Goal: Navigation & Orientation: Go to known website

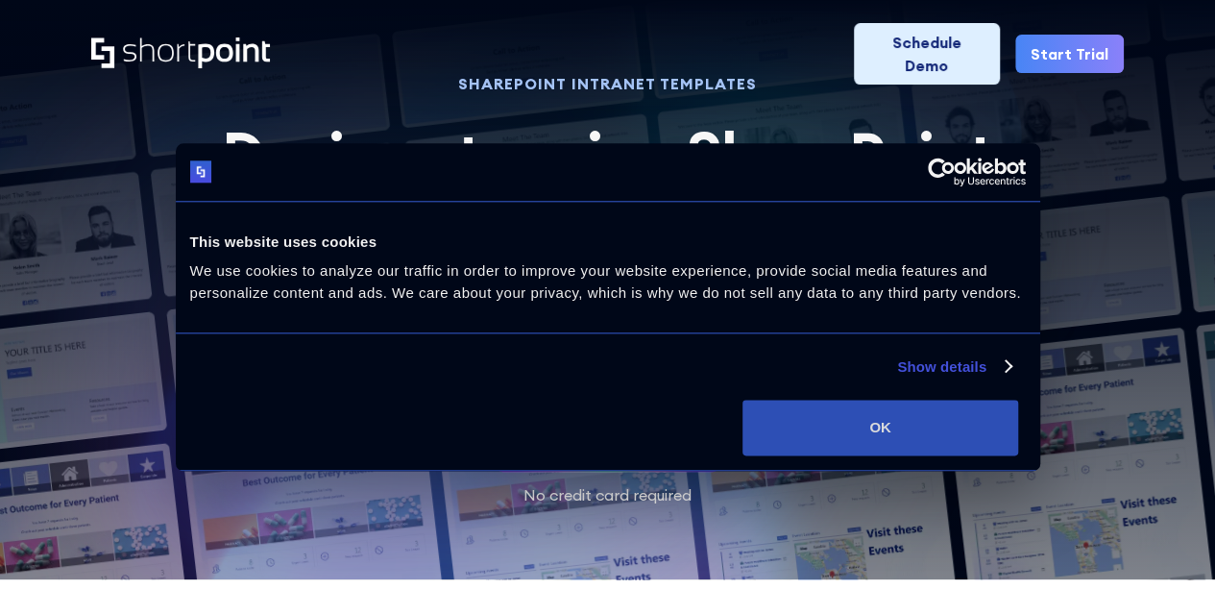
click at [1018, 455] on button "OK" at bounding box center [880, 427] width 276 height 56
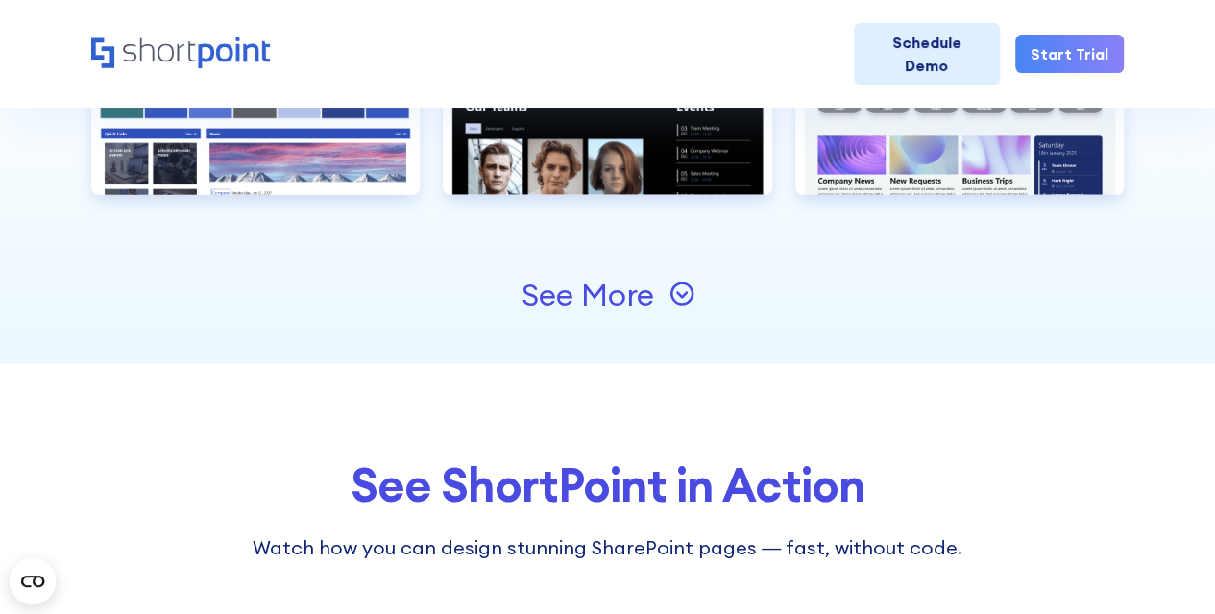
scroll to position [2159, 0]
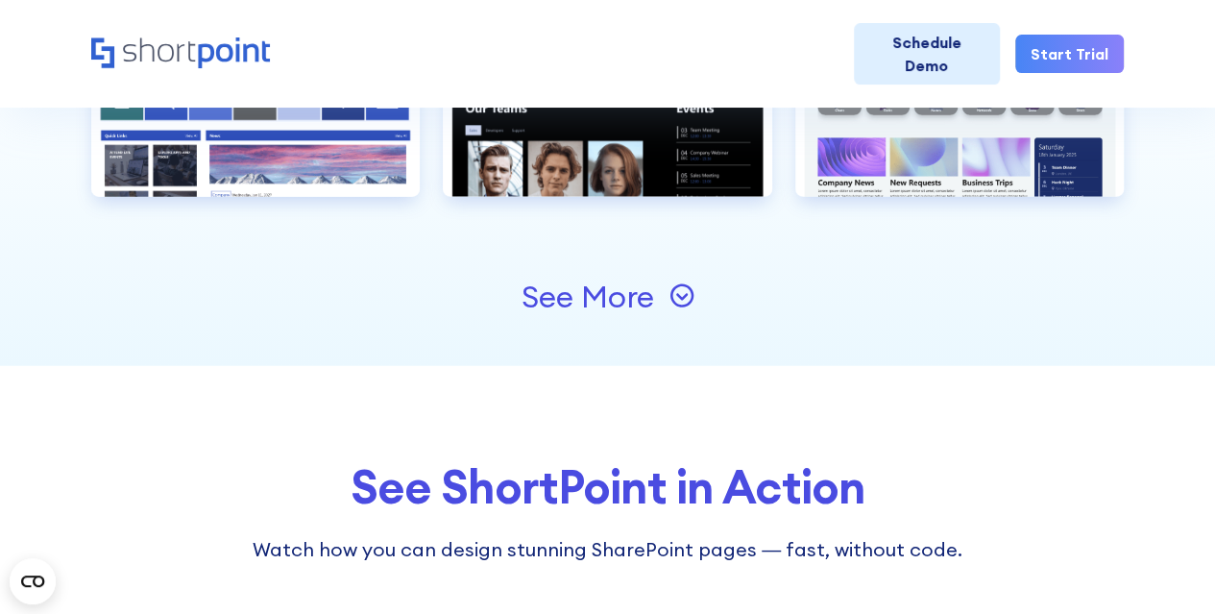
click at [681, 295] on icon at bounding box center [681, 296] width 12 height 7
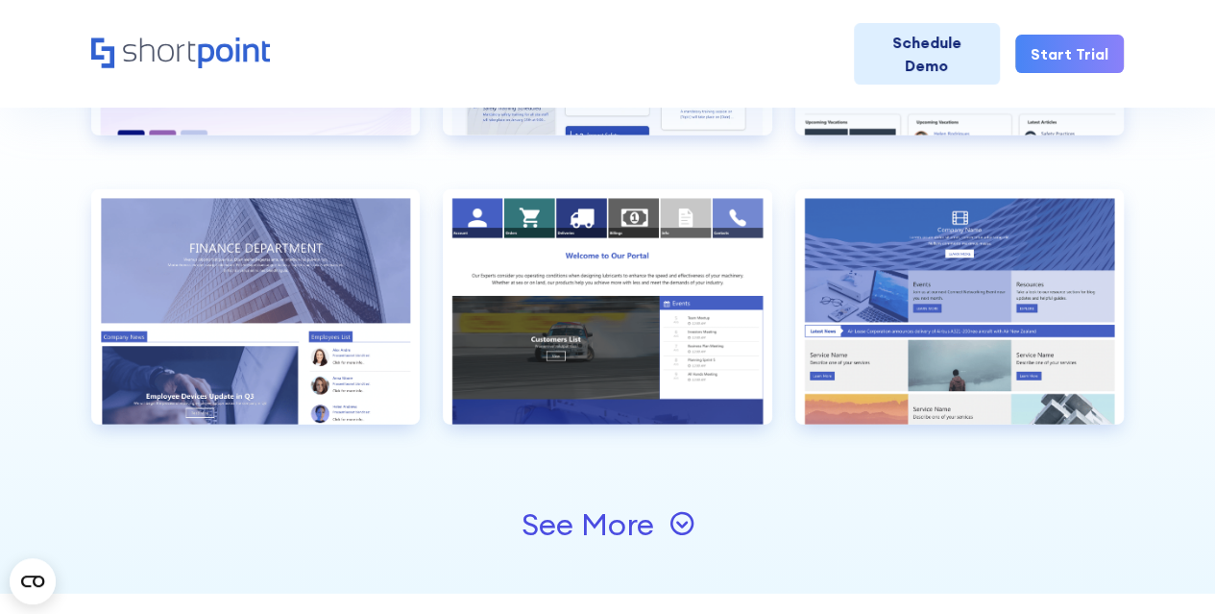
scroll to position [2643, 0]
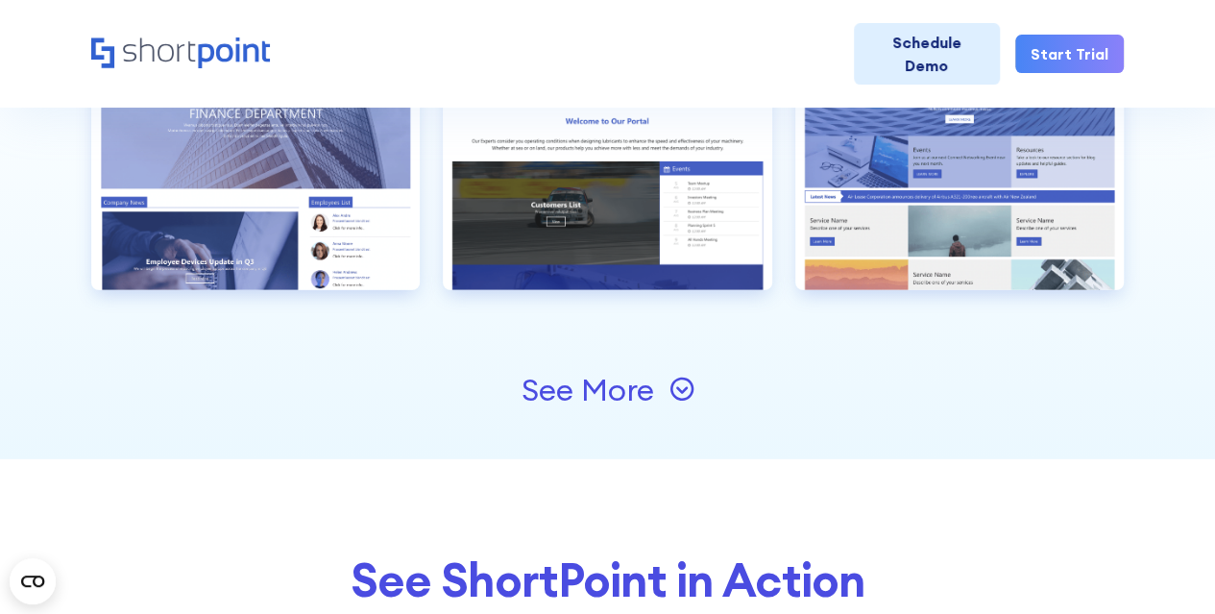
click at [669, 379] on icon at bounding box center [681, 388] width 25 height 25
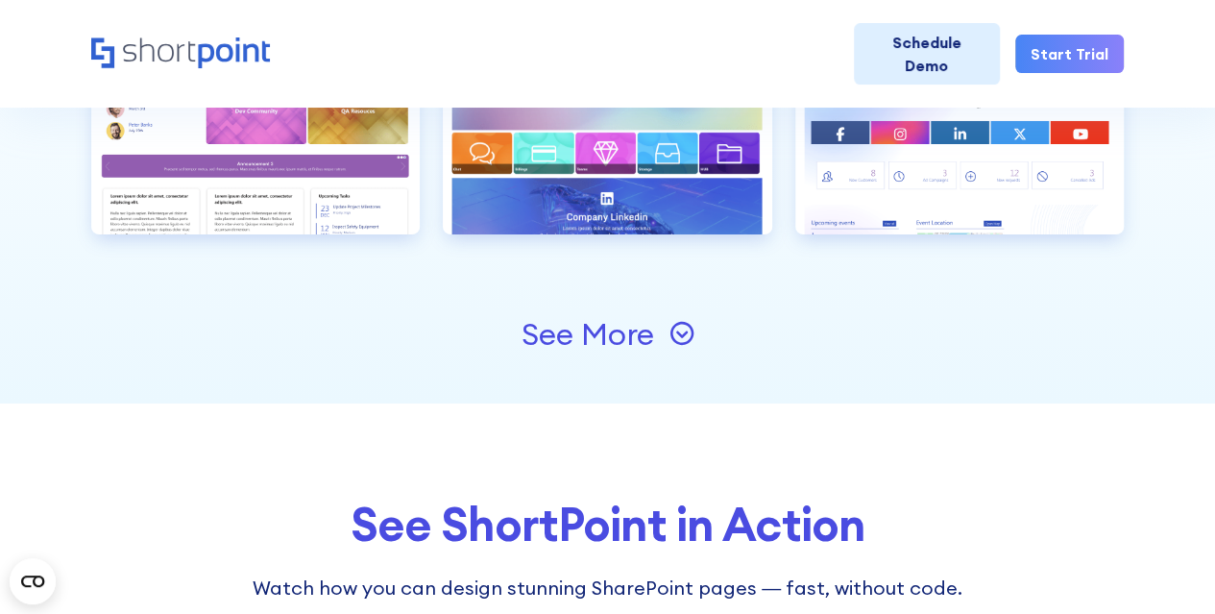
scroll to position [3330, 0]
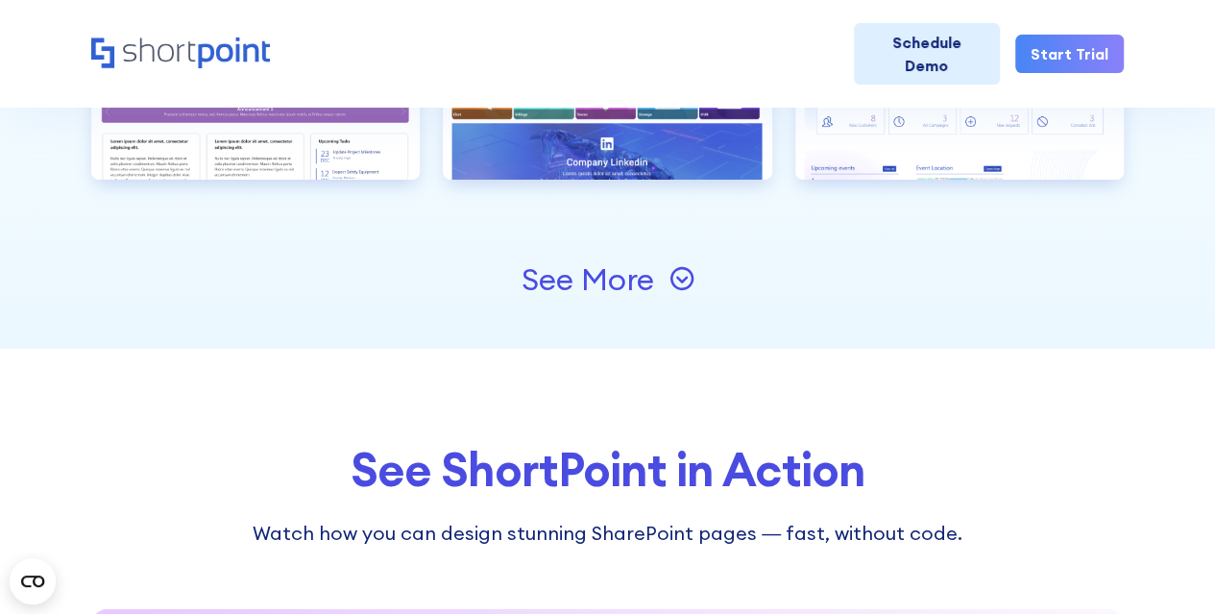
click at [686, 274] on icon at bounding box center [681, 278] width 25 height 25
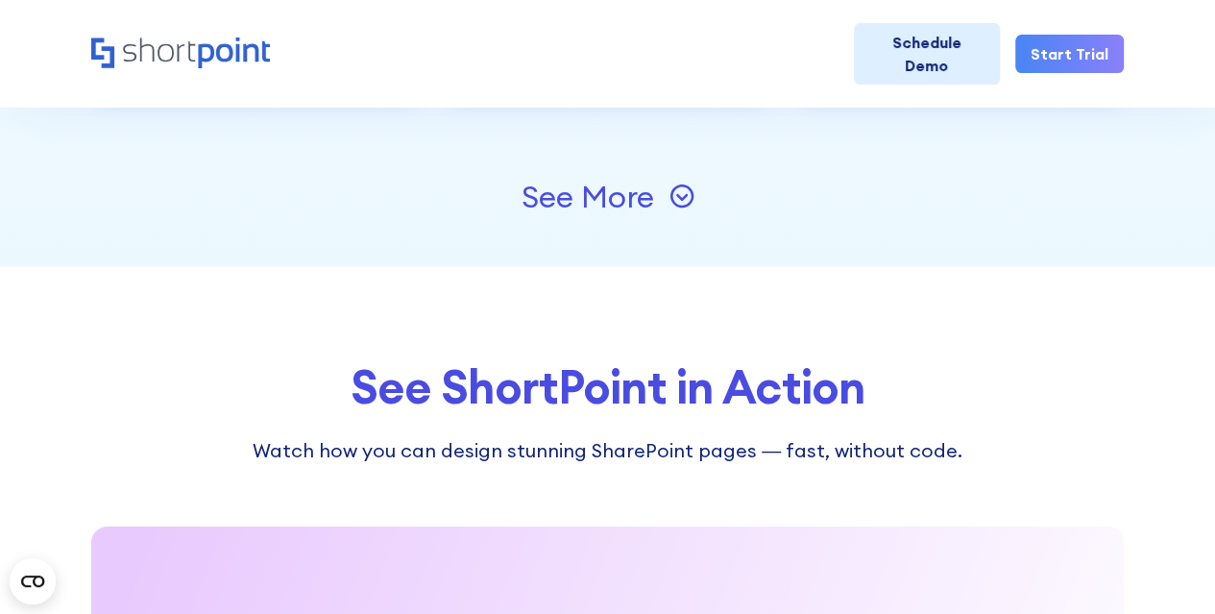
scroll to position [4059, 0]
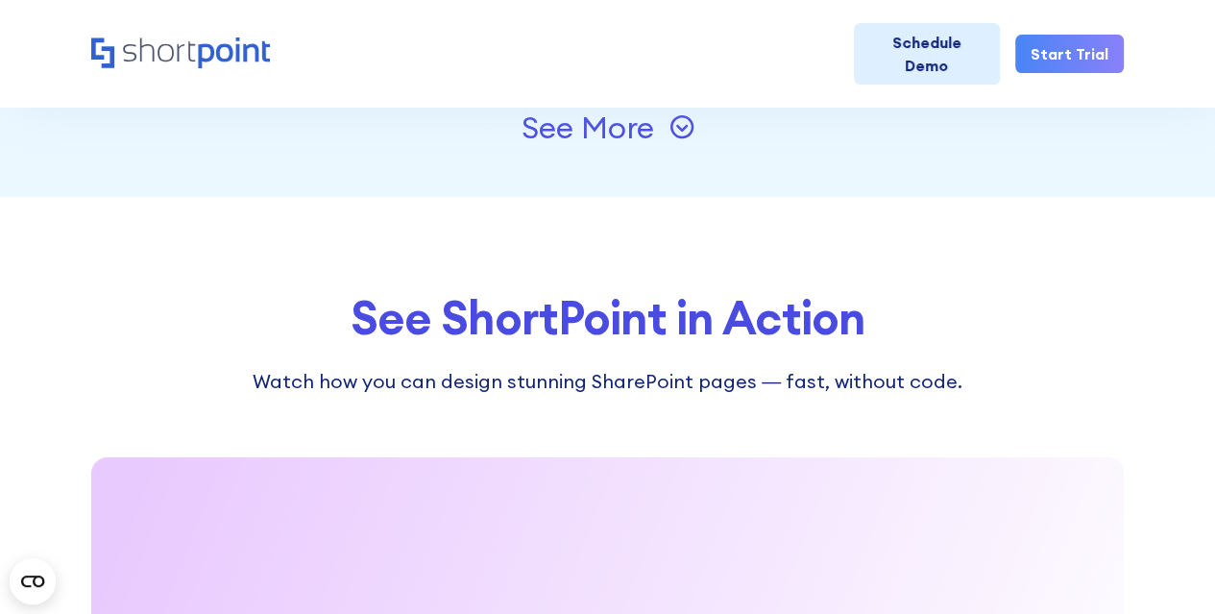
click at [681, 126] on icon at bounding box center [681, 126] width 25 height 25
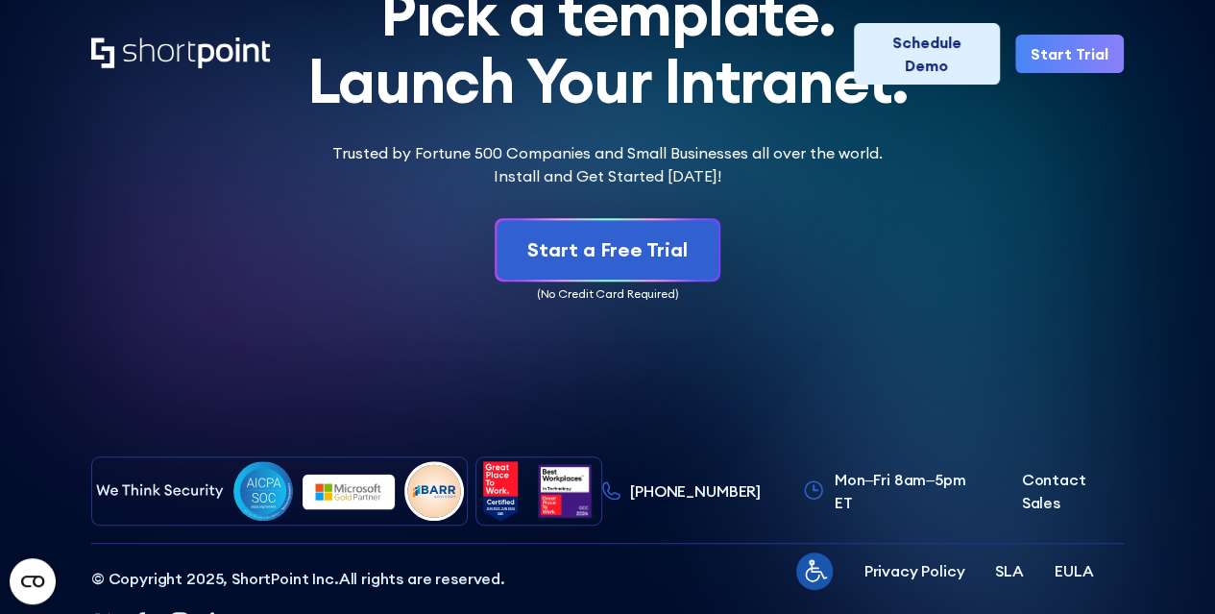
scroll to position [0, 0]
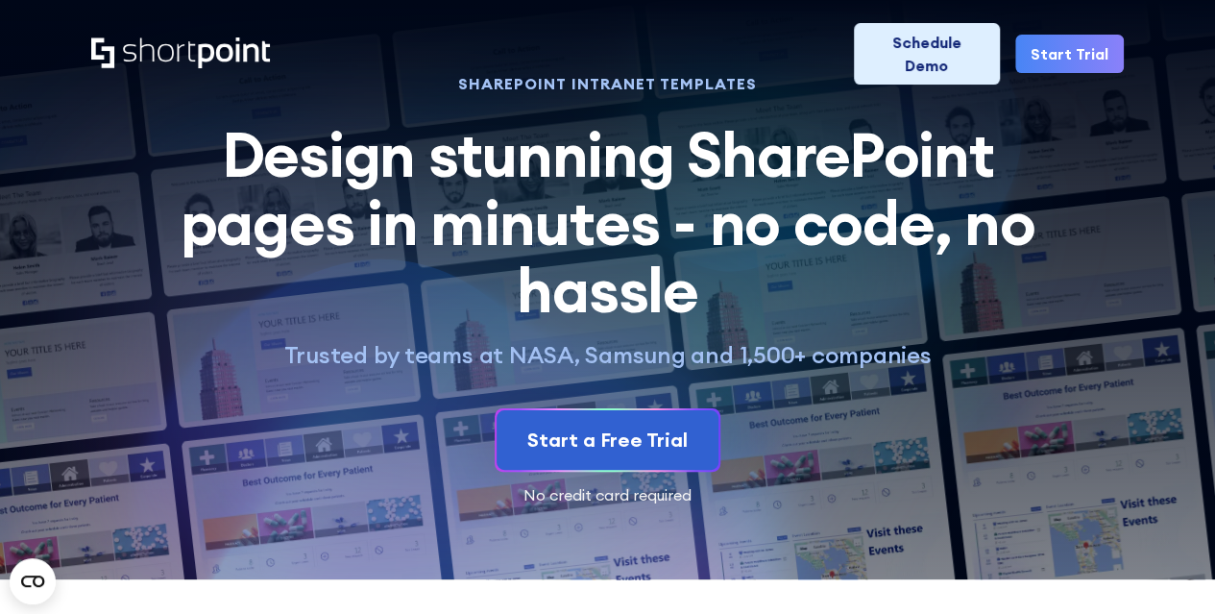
click at [145, 37] on icon "Home" at bounding box center [180, 52] width 179 height 31
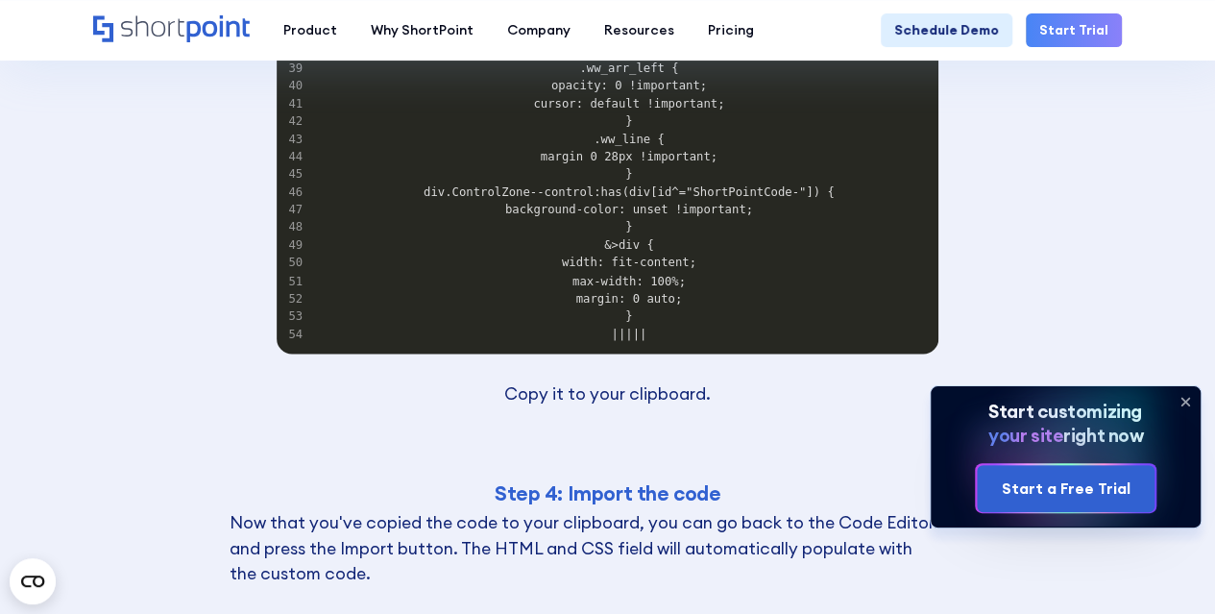
scroll to position [8472, 0]
